Goal: Browse casually: Explore the website without a specific task or goal

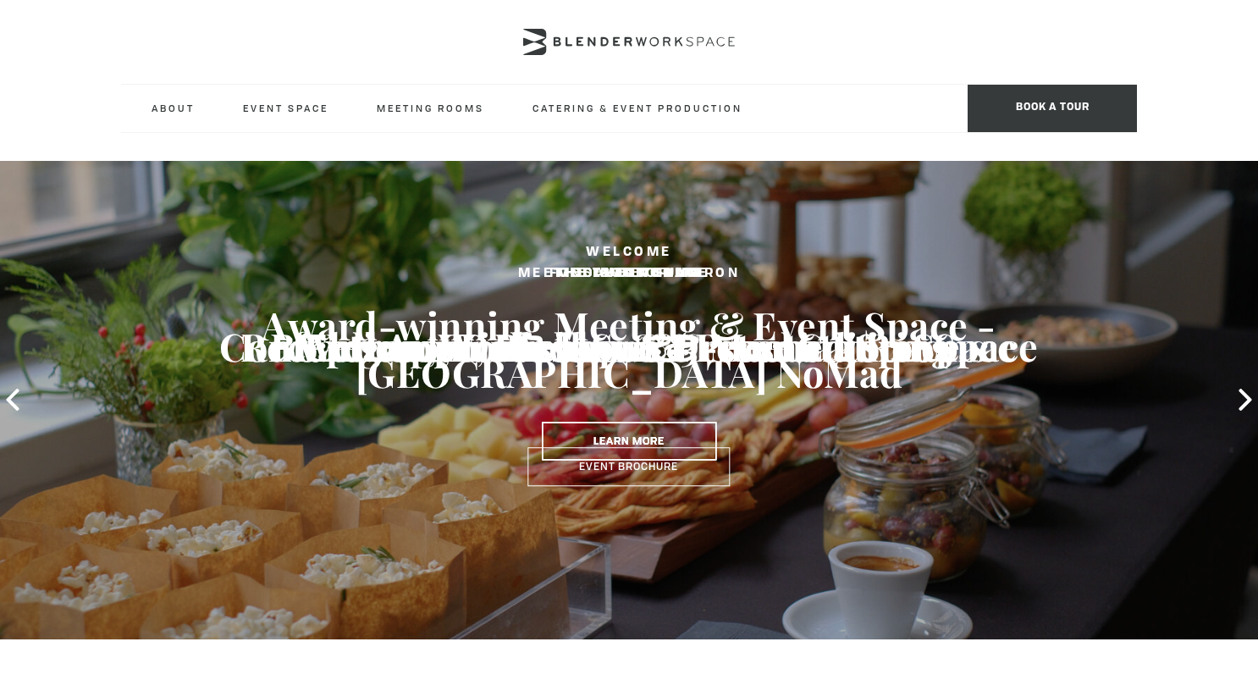
type input "globalcollective"
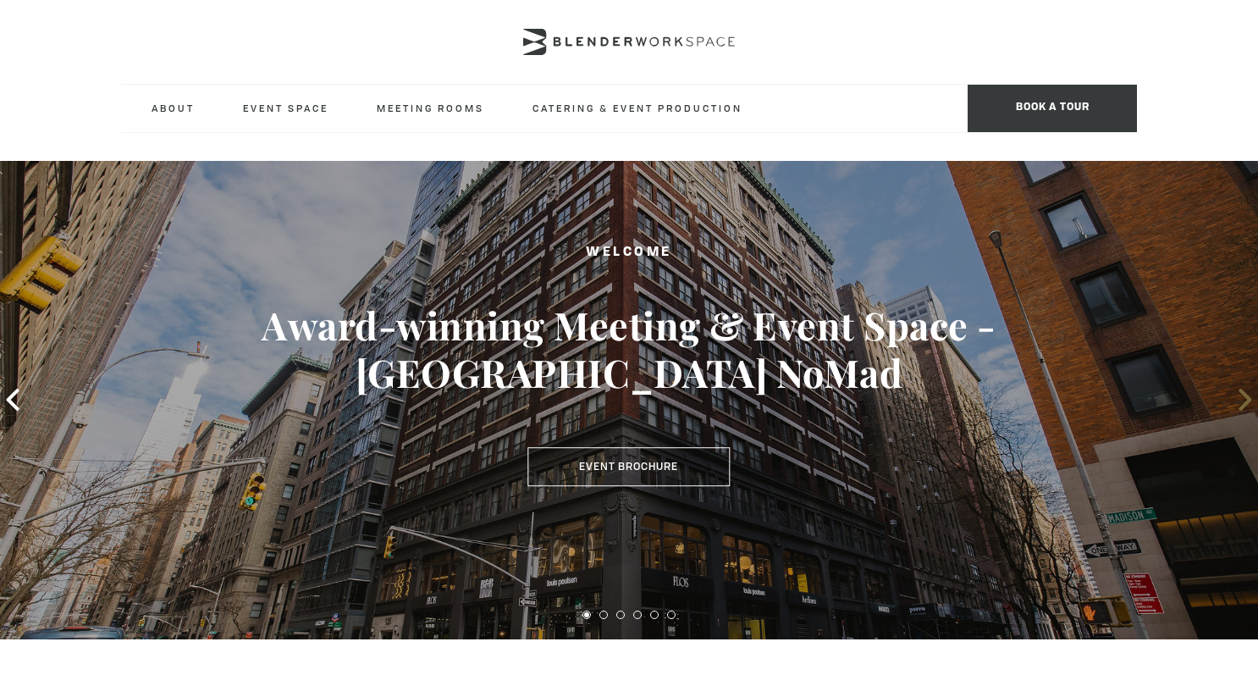
click at [1238, 391] on icon at bounding box center [1245, 400] width 22 height 22
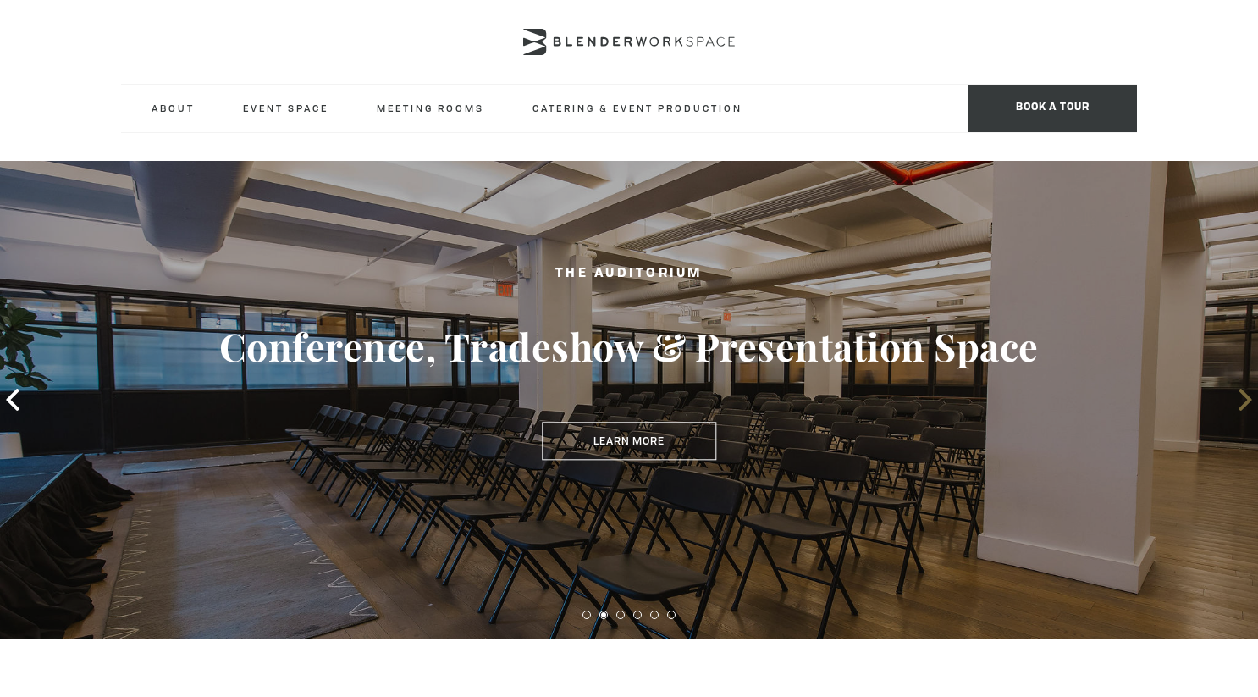
click at [1238, 391] on icon at bounding box center [1245, 400] width 22 height 22
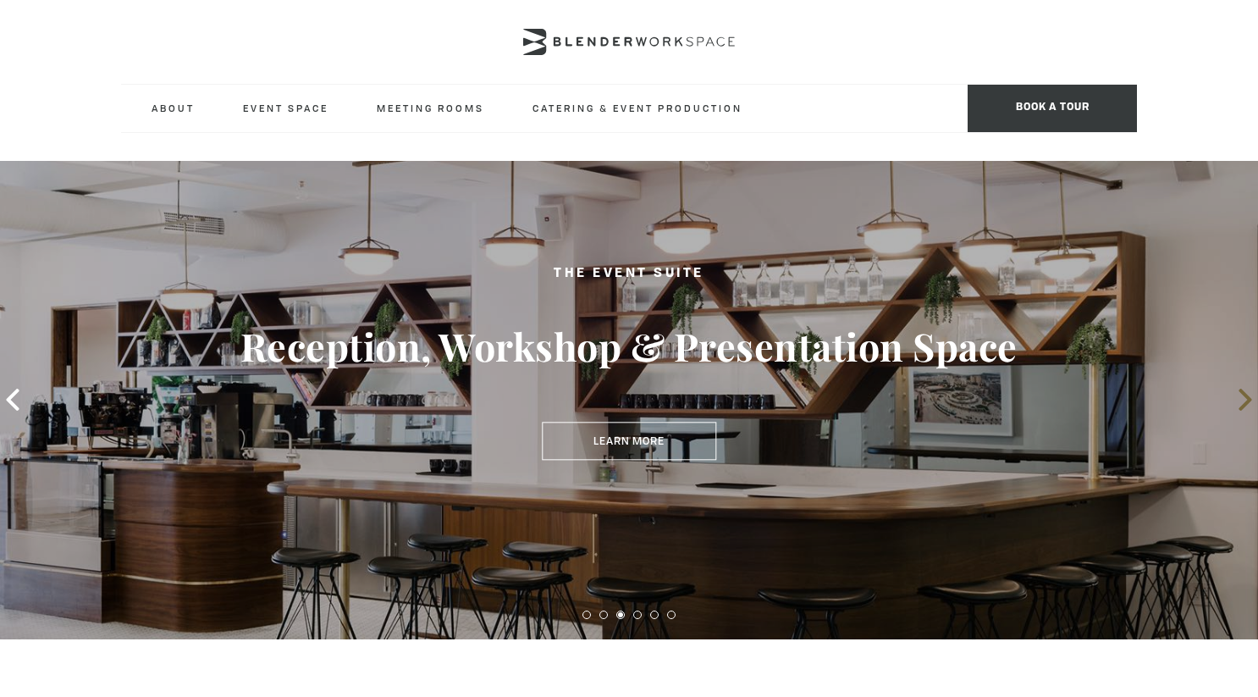
click at [1238, 391] on icon at bounding box center [1245, 400] width 22 height 22
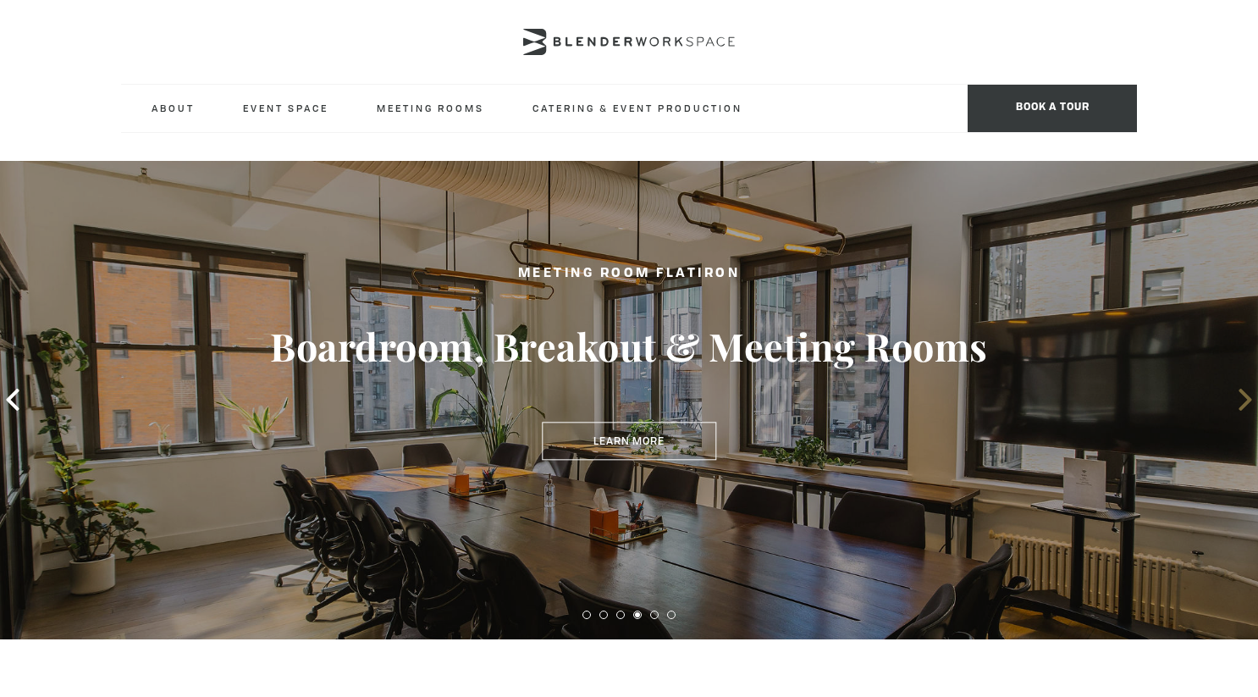
click at [1238, 391] on icon at bounding box center [1245, 400] width 22 height 22
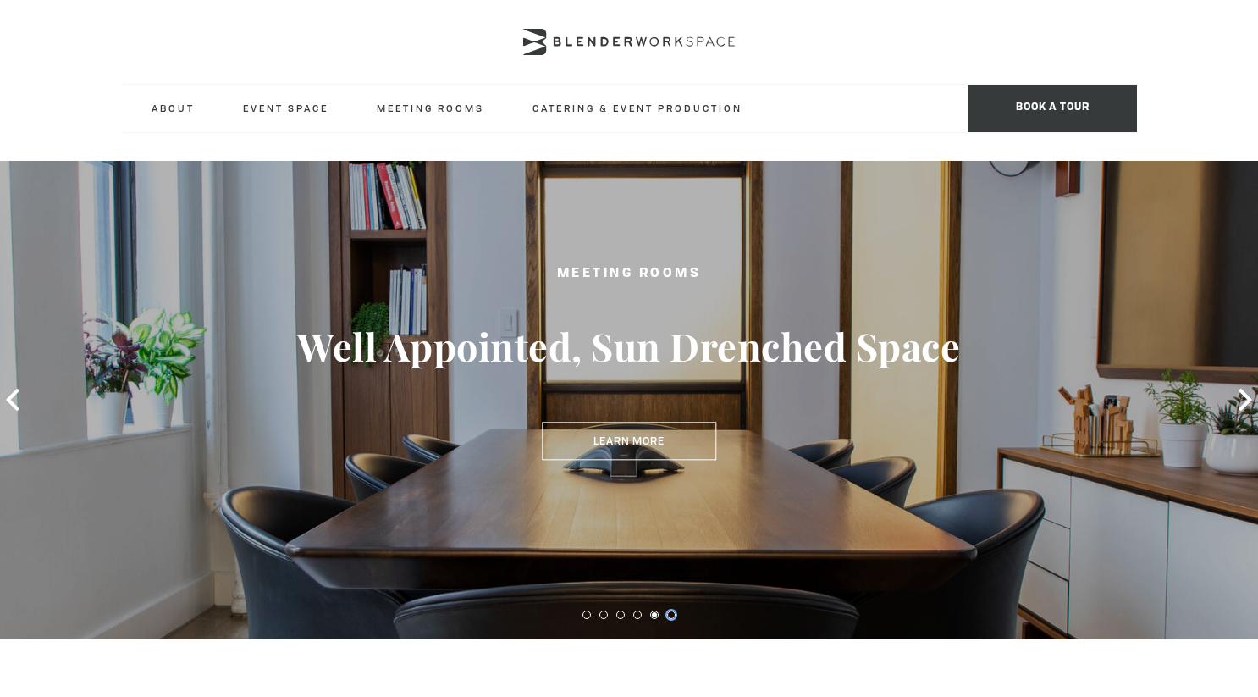
click at [672, 615] on button at bounding box center [671, 614] width 8 height 8
